Goal: Transaction & Acquisition: Obtain resource

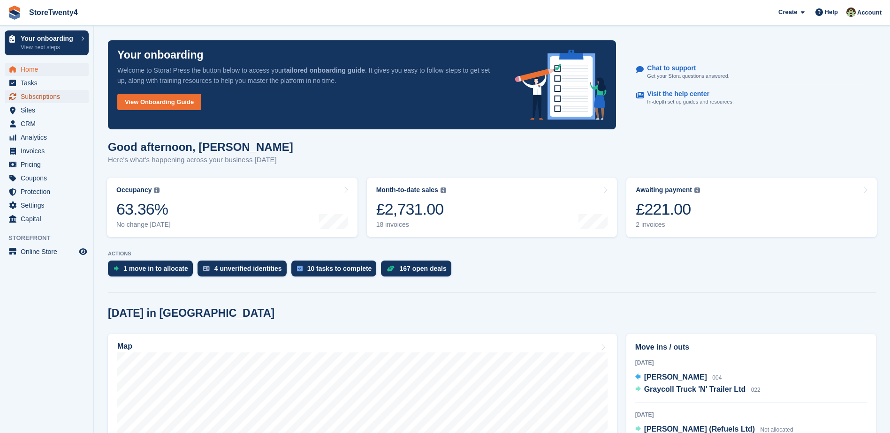
click at [42, 95] on span "Subscriptions" at bounding box center [49, 96] width 56 height 13
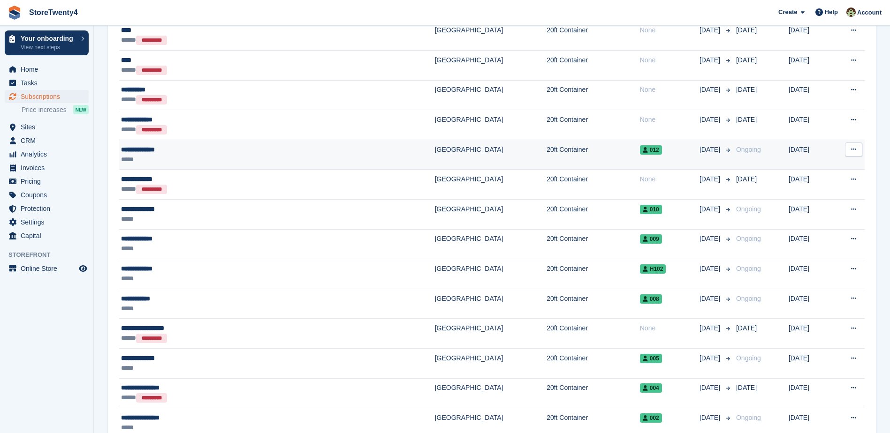
scroll to position [235, 0]
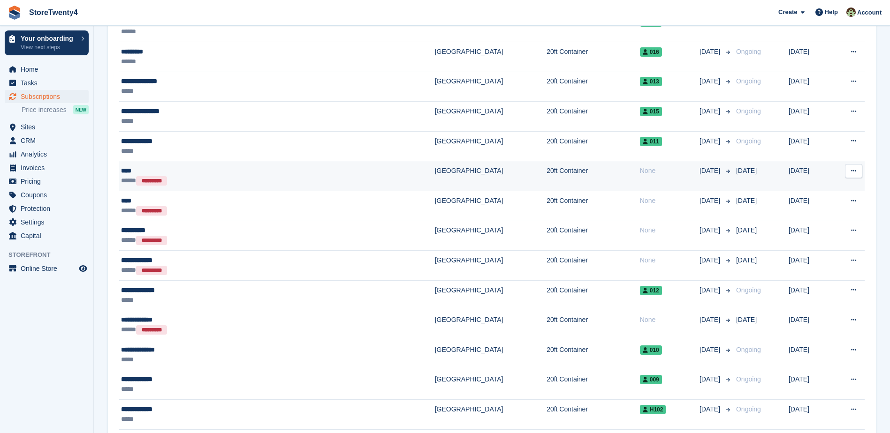
click at [435, 172] on td "[GEOGRAPHIC_DATA]" at bounding box center [491, 176] width 112 height 30
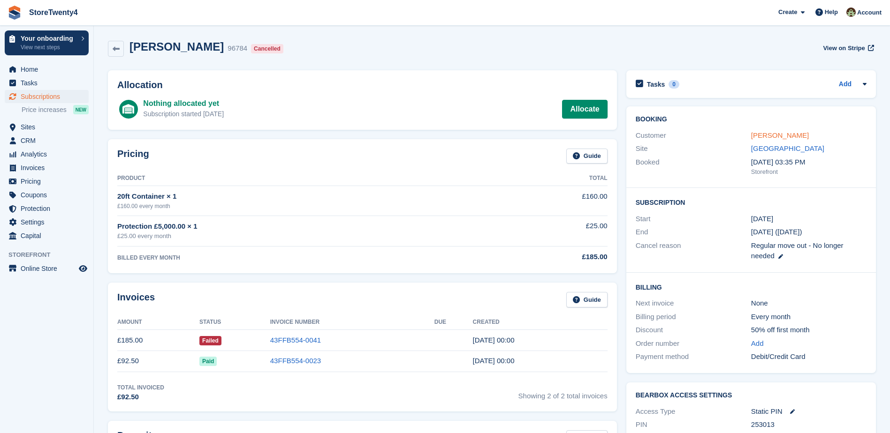
click at [757, 136] on link "Kyle" at bounding box center [780, 135] width 58 height 8
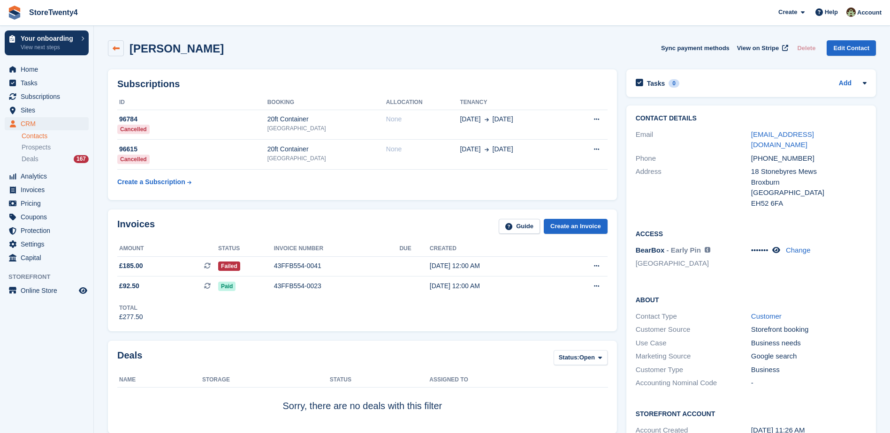
click at [114, 46] on icon at bounding box center [116, 48] width 7 height 7
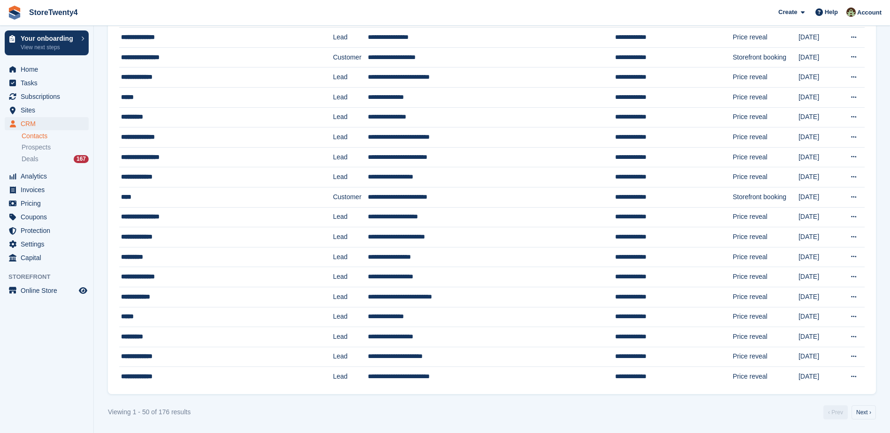
scroll to position [734, 0]
click at [43, 98] on span "Subscriptions" at bounding box center [49, 96] width 56 height 13
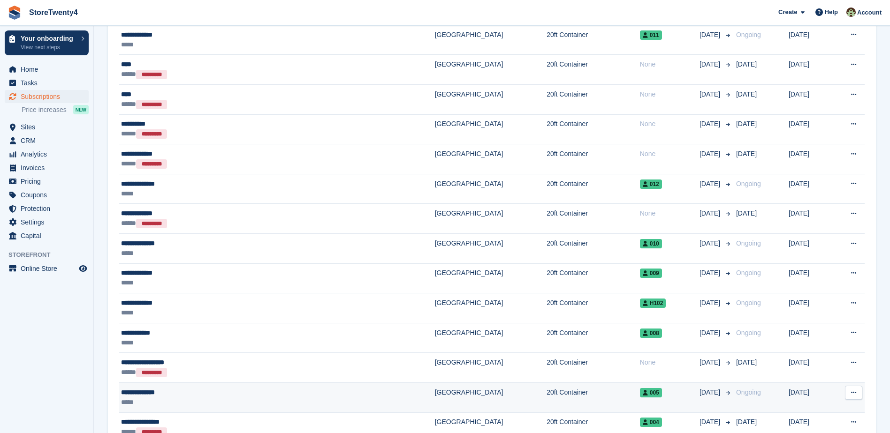
scroll to position [469, 0]
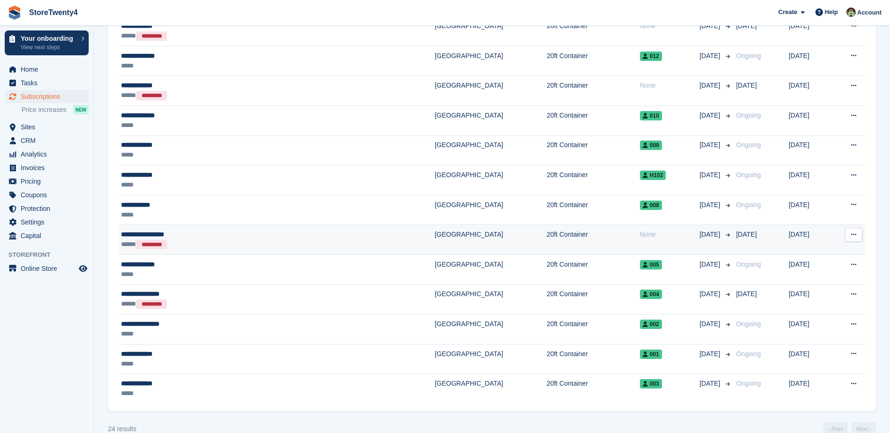
click at [435, 236] on td "[GEOGRAPHIC_DATA]" at bounding box center [491, 240] width 112 height 30
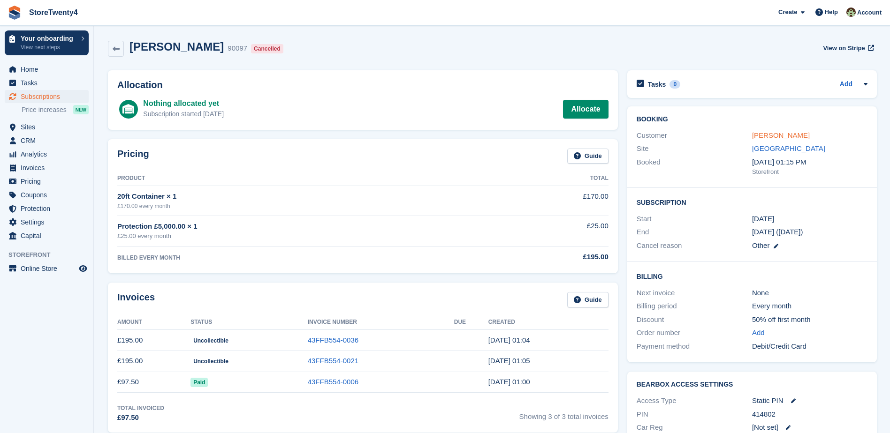
click at [787, 136] on link "Charles E McDonald" at bounding box center [781, 135] width 58 height 8
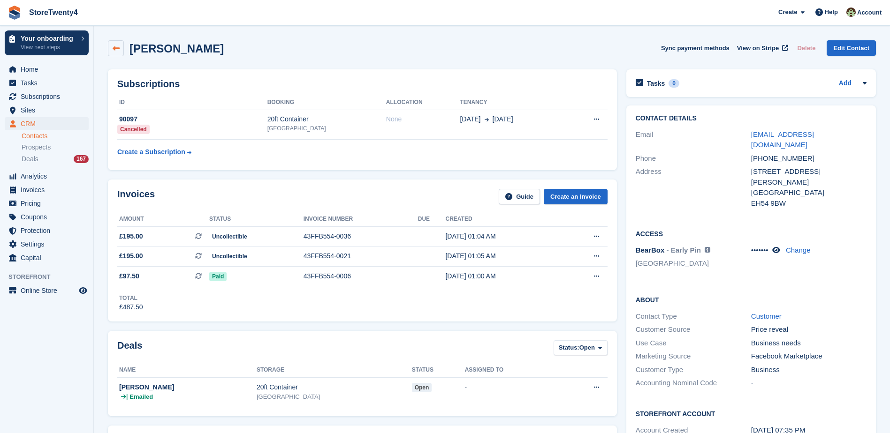
click at [117, 52] on icon at bounding box center [116, 48] width 7 height 7
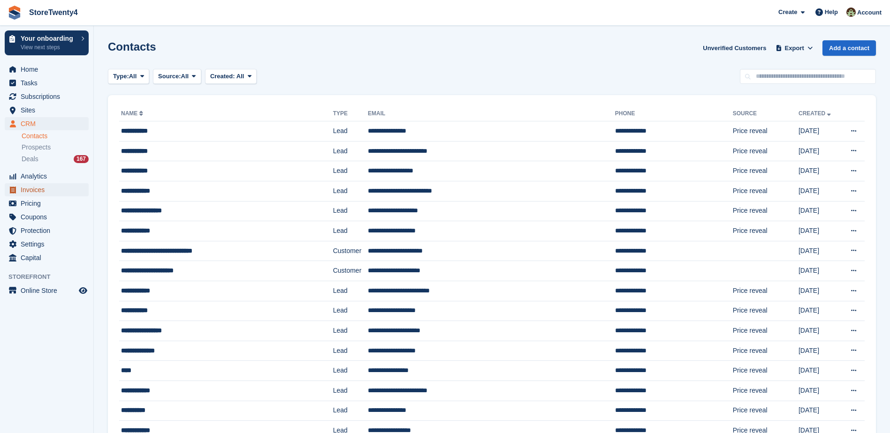
click at [36, 191] on span "Invoices" at bounding box center [49, 189] width 56 height 13
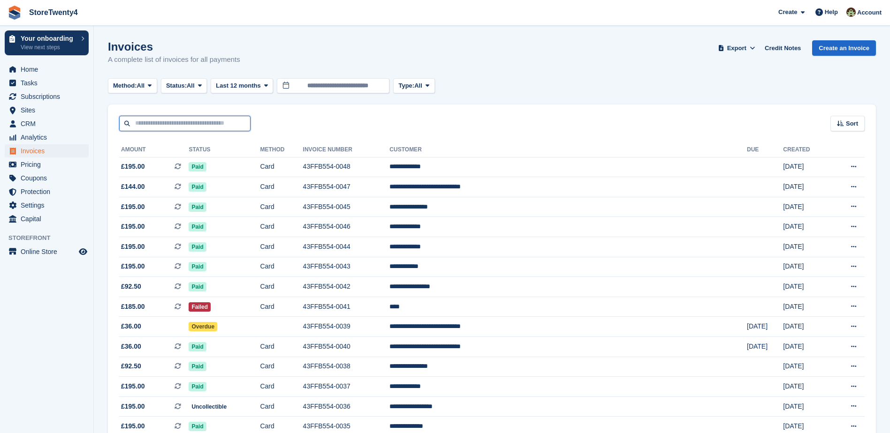
click at [182, 122] on input "text" at bounding box center [184, 123] width 131 height 15
type input "*****"
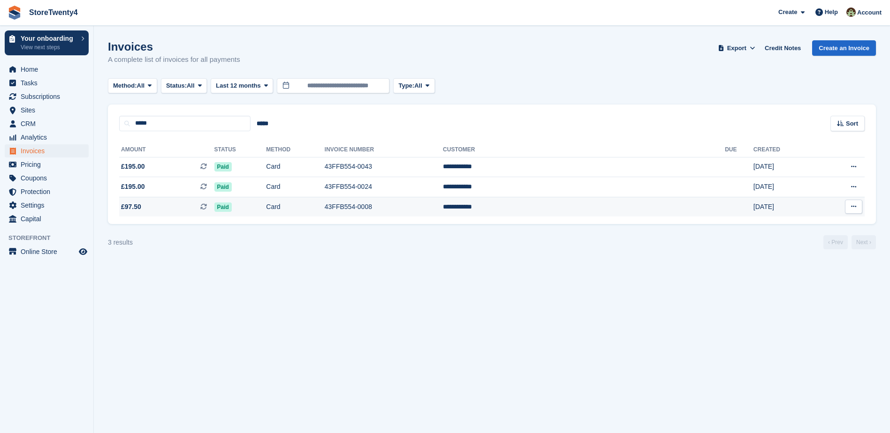
click at [858, 209] on button at bounding box center [853, 207] width 17 height 14
click at [811, 224] on p "Download PDF" at bounding box center [817, 225] width 82 height 12
click at [586, 206] on td "**********" at bounding box center [584, 207] width 282 height 20
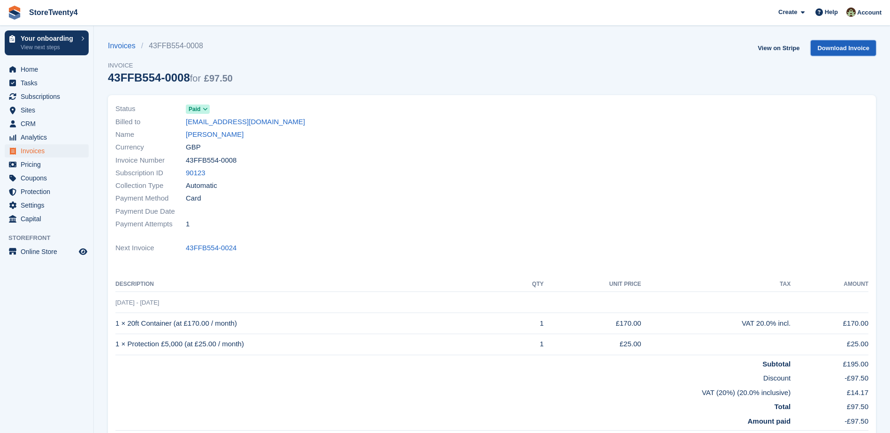
click at [836, 47] on link "Download Invoice" at bounding box center [842, 47] width 65 height 15
click at [34, 69] on span "Home" at bounding box center [49, 69] width 56 height 13
